Goal: Browse casually

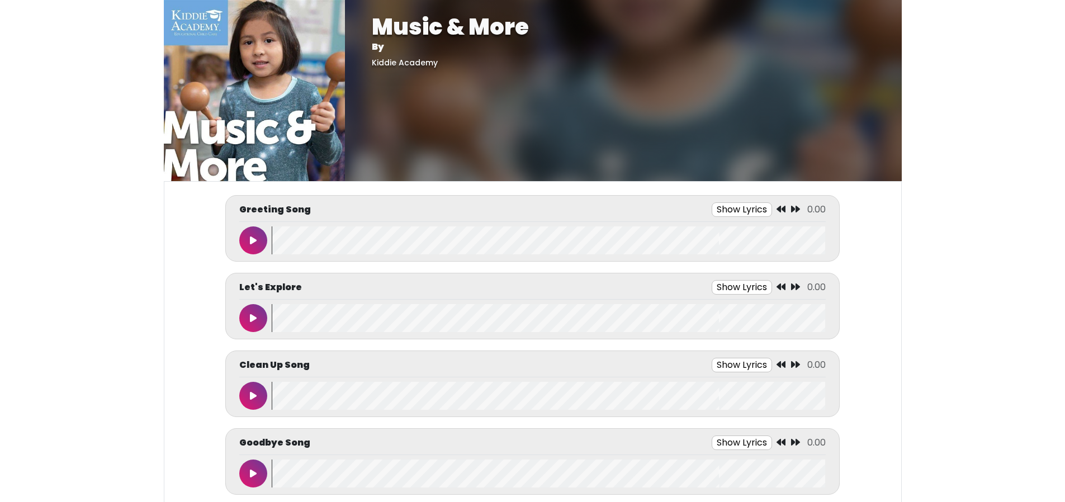
click at [242, 245] on button at bounding box center [253, 240] width 28 height 28
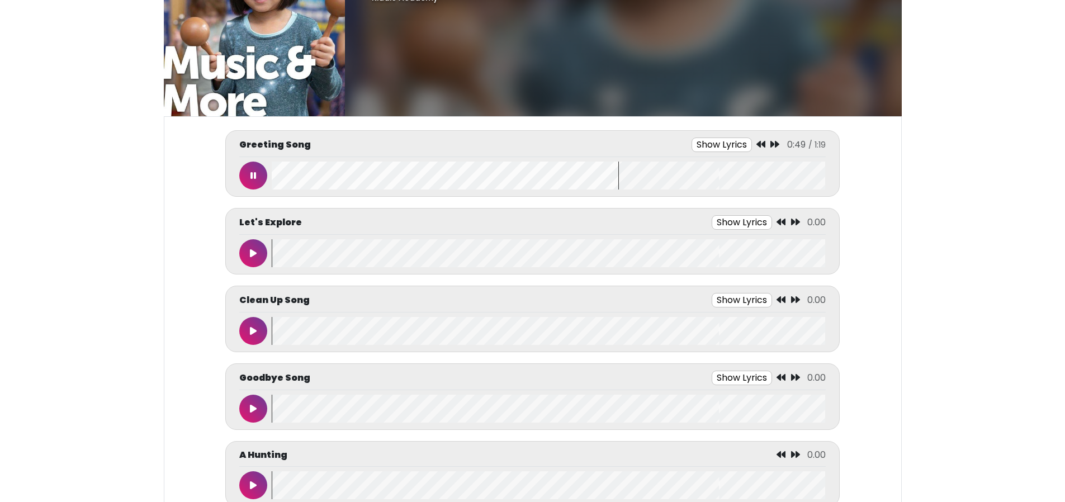
scroll to position [70, 0]
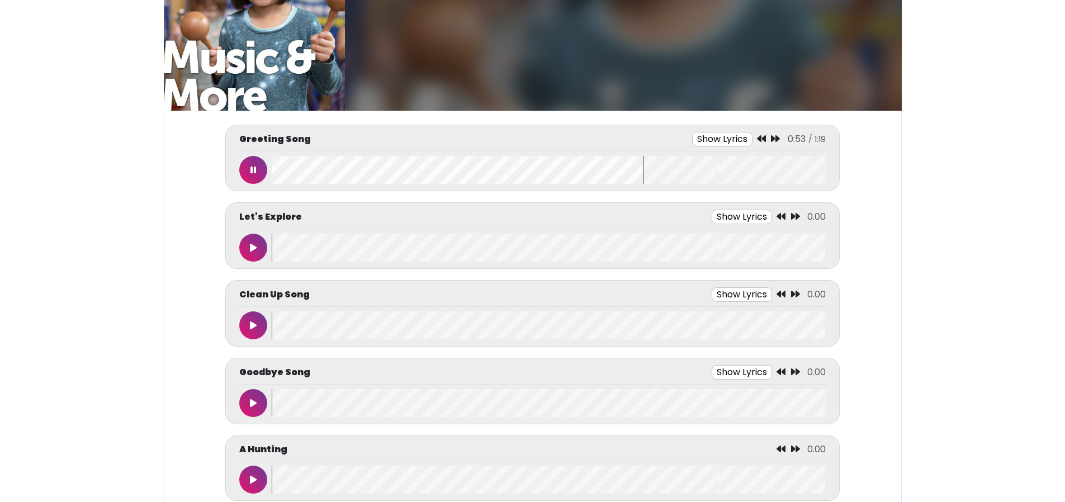
click at [246, 242] on button at bounding box center [253, 248] width 28 height 28
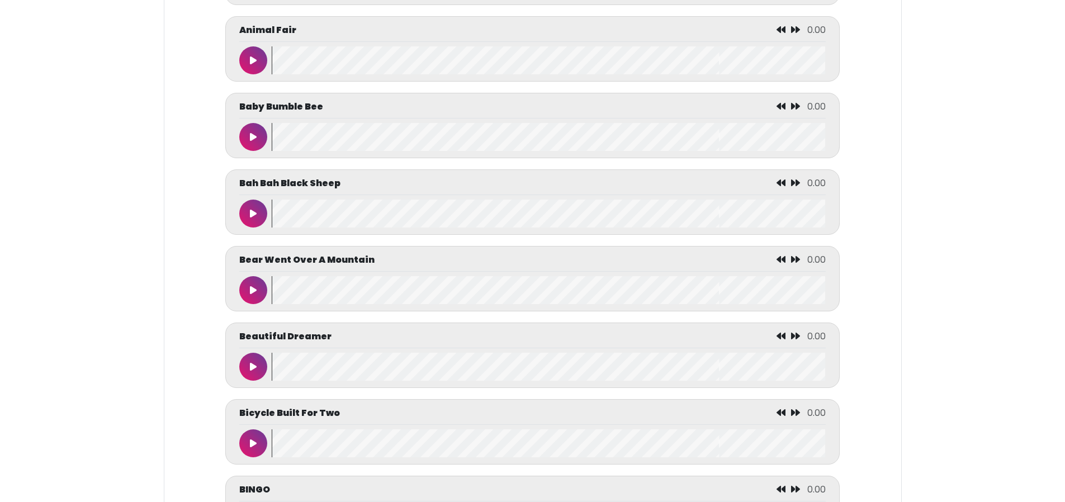
scroll to position [794, 0]
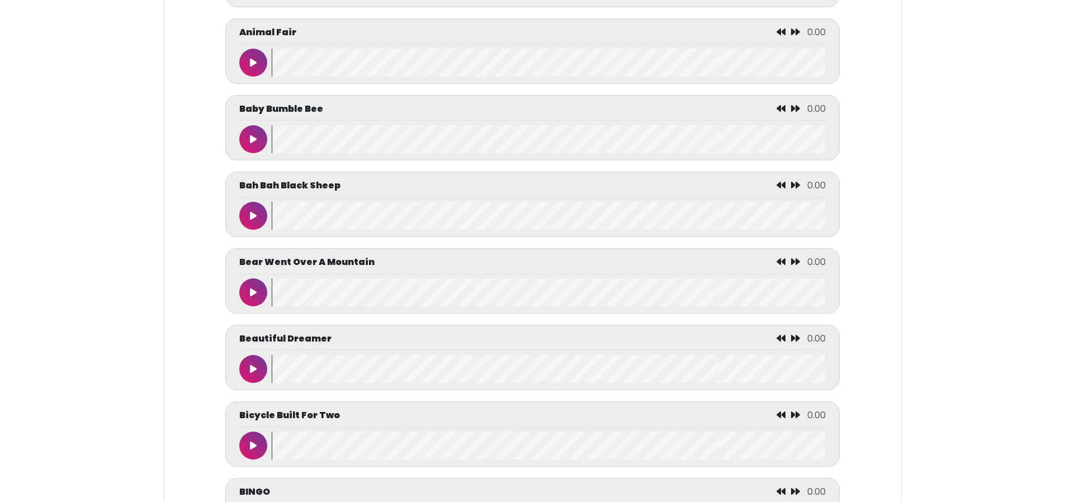
click at [251, 152] on button at bounding box center [253, 139] width 28 height 28
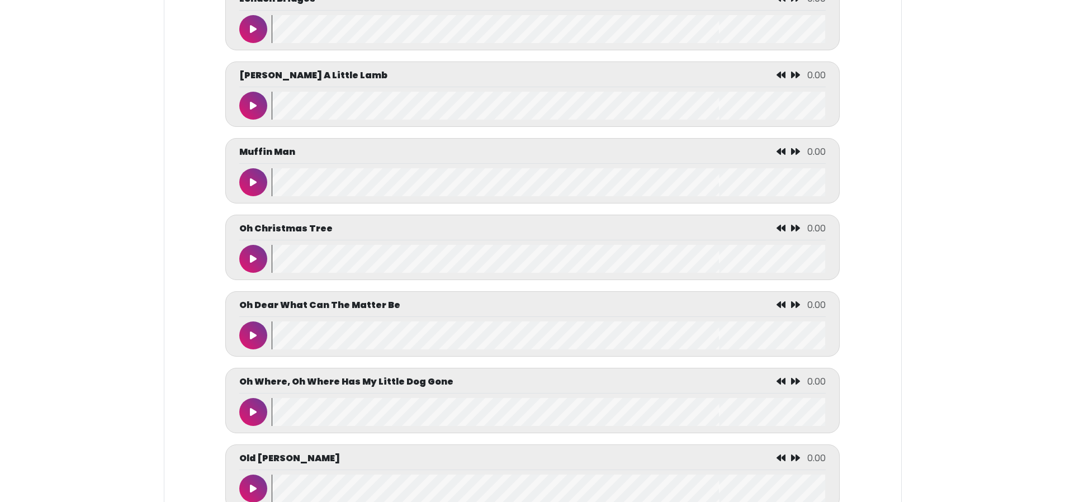
scroll to position [4000, 0]
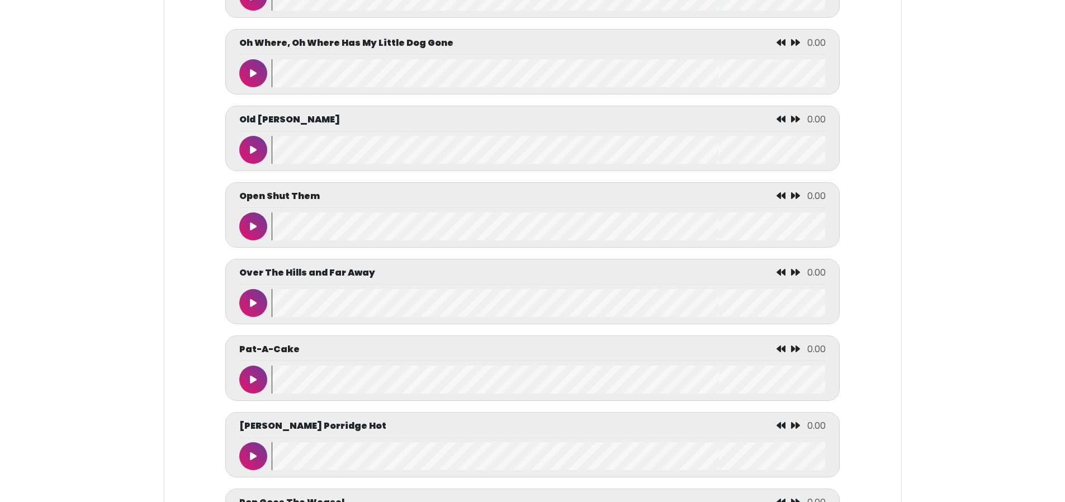
click at [263, 240] on button at bounding box center [253, 226] width 28 height 28
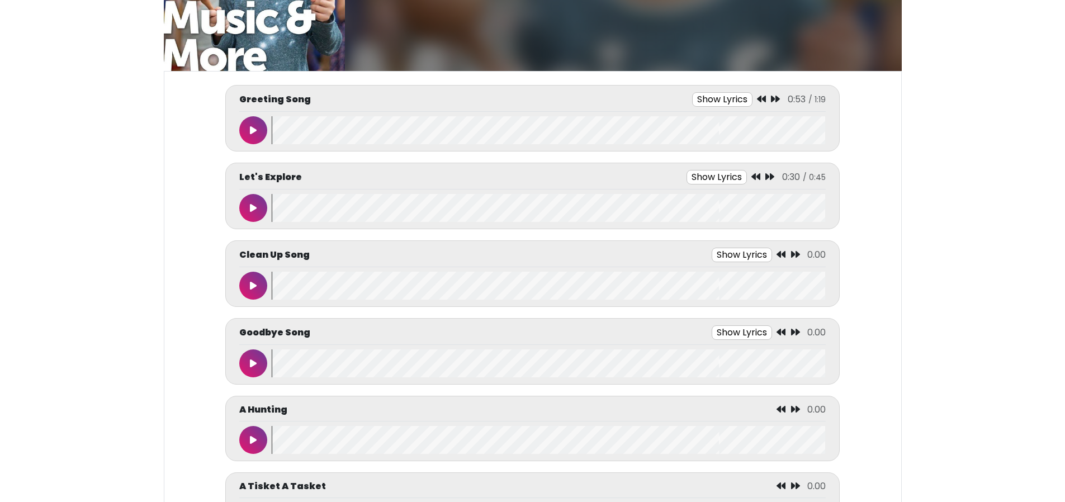
scroll to position [147, 0]
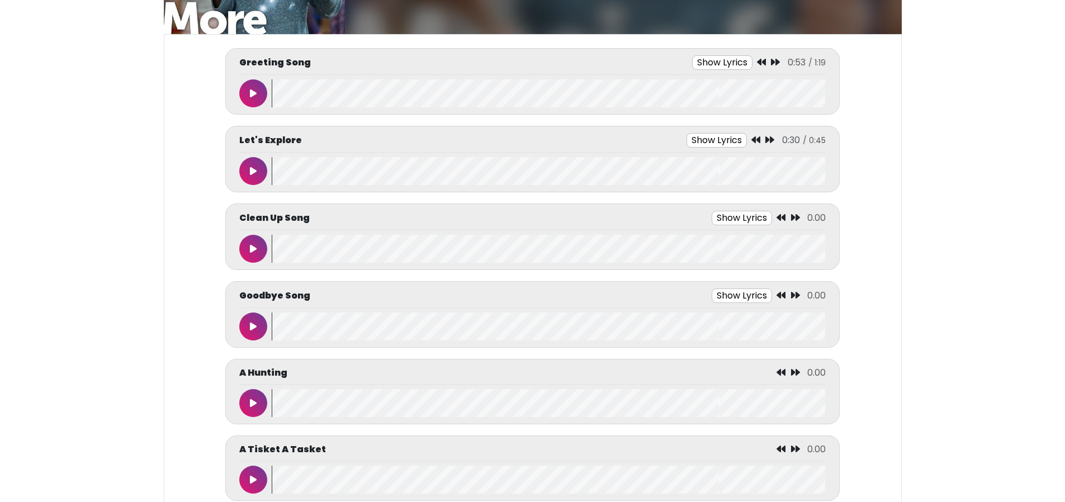
click at [257, 409] on button at bounding box center [253, 403] width 28 height 28
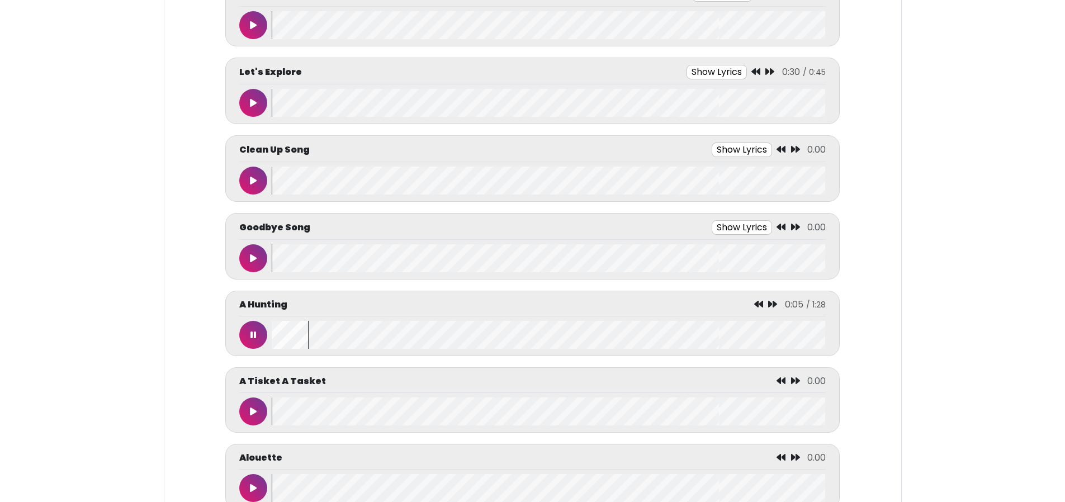
click at [249, 416] on button at bounding box center [253, 411] width 28 height 28
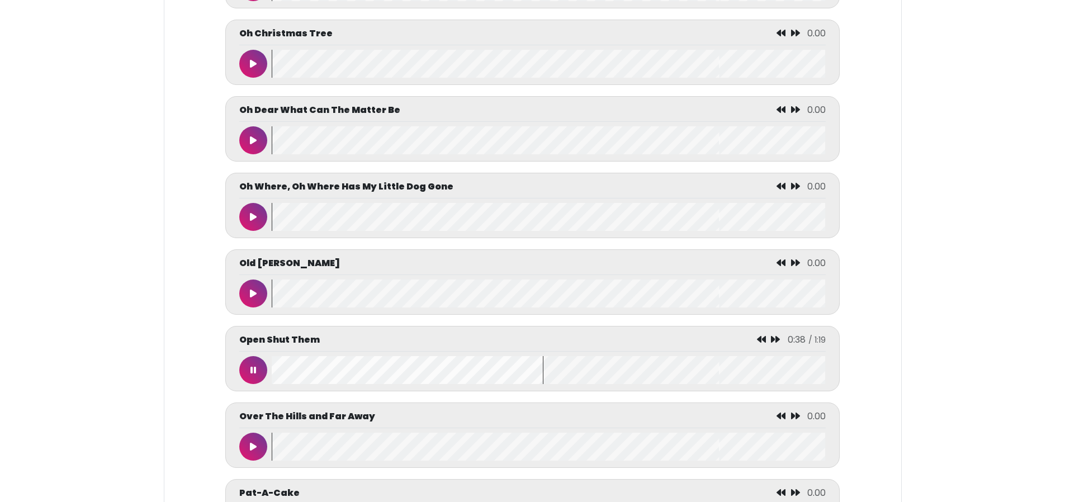
scroll to position [3857, 0]
click at [254, 384] on button at bounding box center [253, 370] width 28 height 28
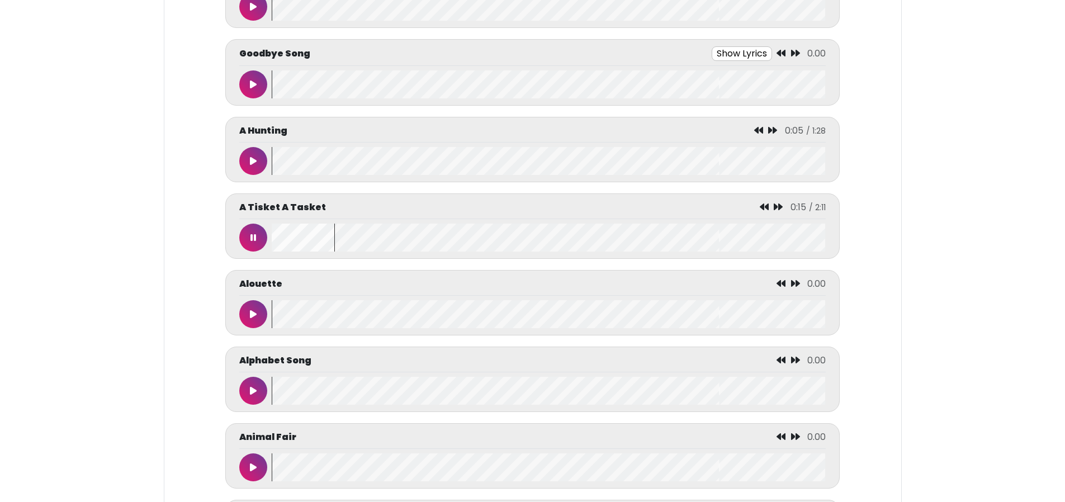
scroll to position [390, 0]
click at [253, 238] on icon at bounding box center [253, 237] width 6 height 9
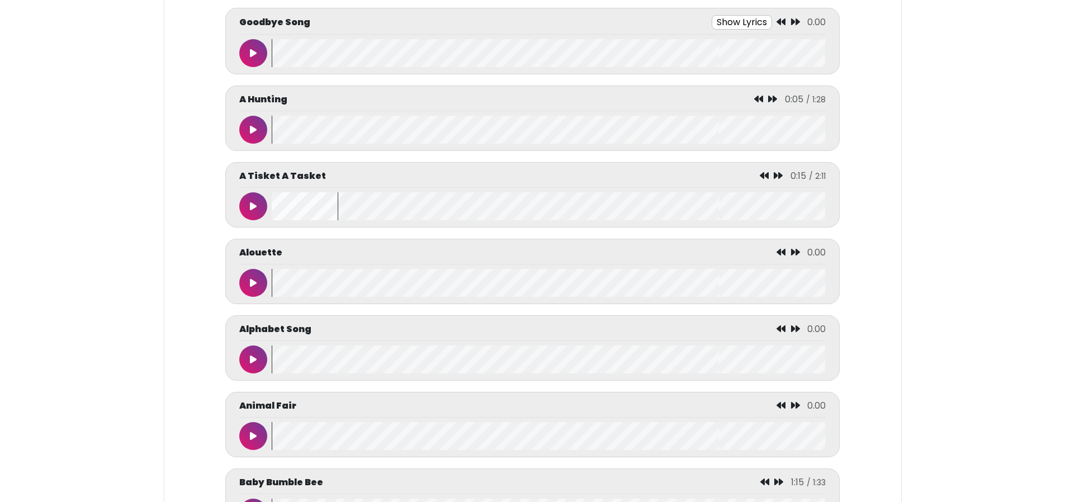
scroll to position [456, 0]
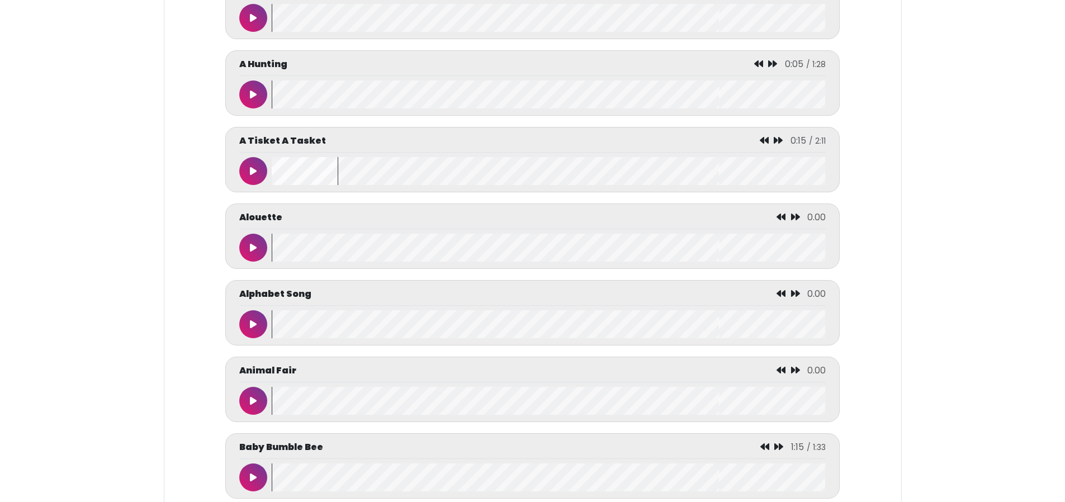
click at [255, 335] on button at bounding box center [253, 324] width 28 height 28
click at [255, 326] on icon at bounding box center [253, 324] width 6 height 9
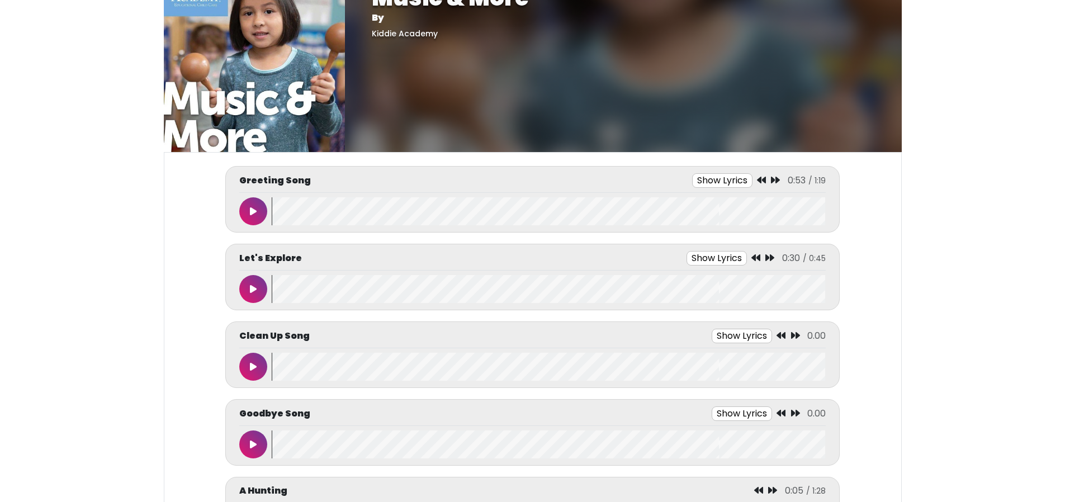
scroll to position [14, 0]
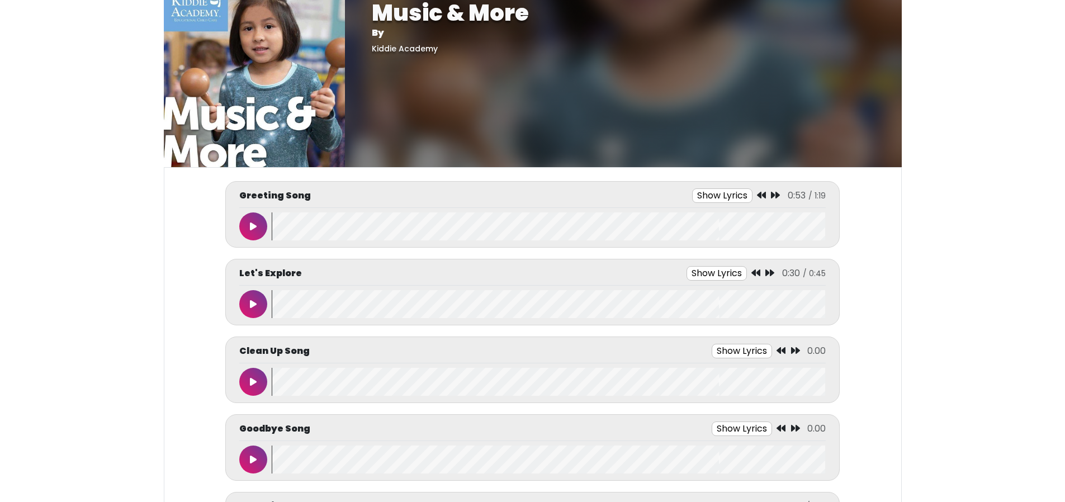
click at [262, 230] on button at bounding box center [253, 226] width 28 height 28
click at [239, 212] on button at bounding box center [253, 226] width 28 height 28
click at [252, 236] on button at bounding box center [253, 226] width 28 height 28
